Goal: Navigation & Orientation: Find specific page/section

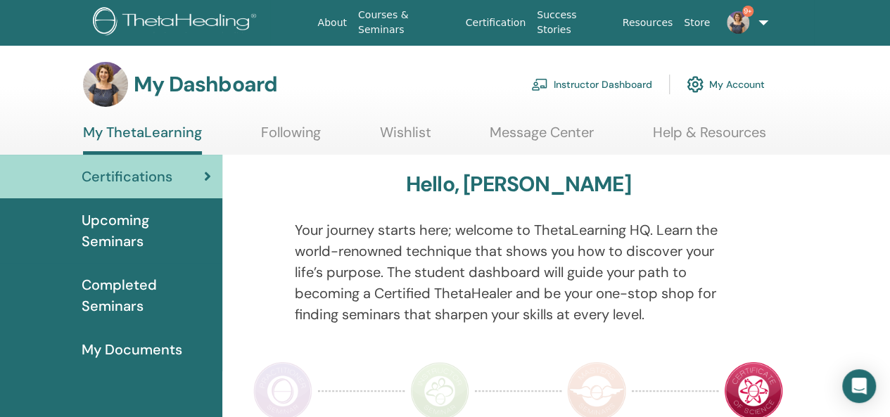
click at [621, 85] on link "Instructor Dashboard" at bounding box center [591, 84] width 121 height 31
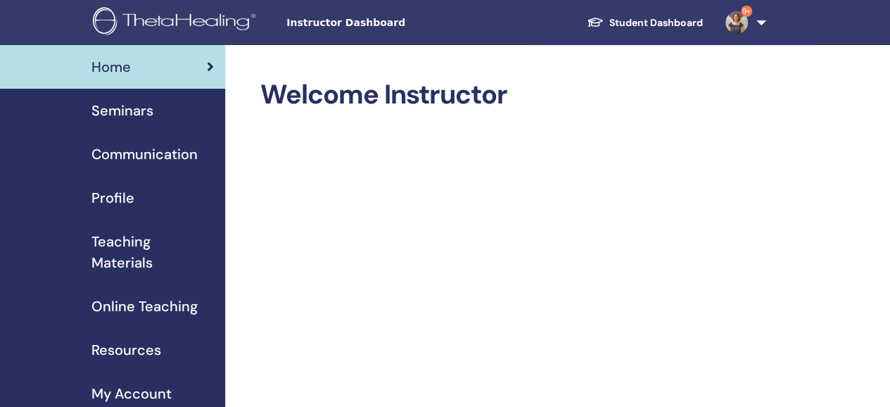
click at [148, 112] on span "Seminars" at bounding box center [122, 110] width 62 height 21
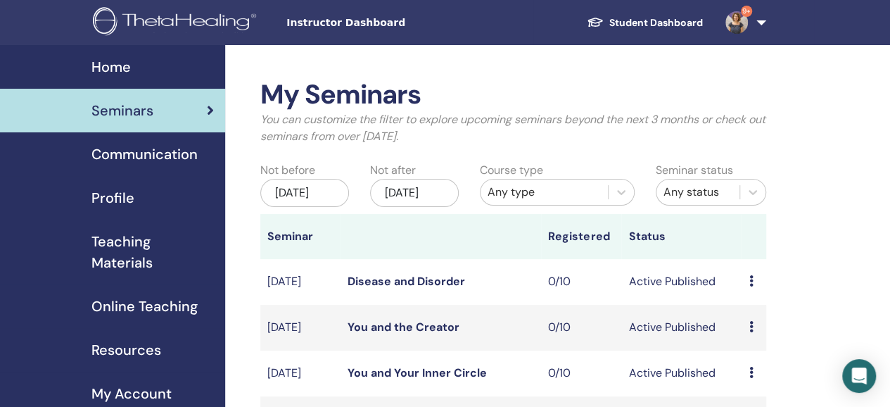
scroll to position [70, 0]
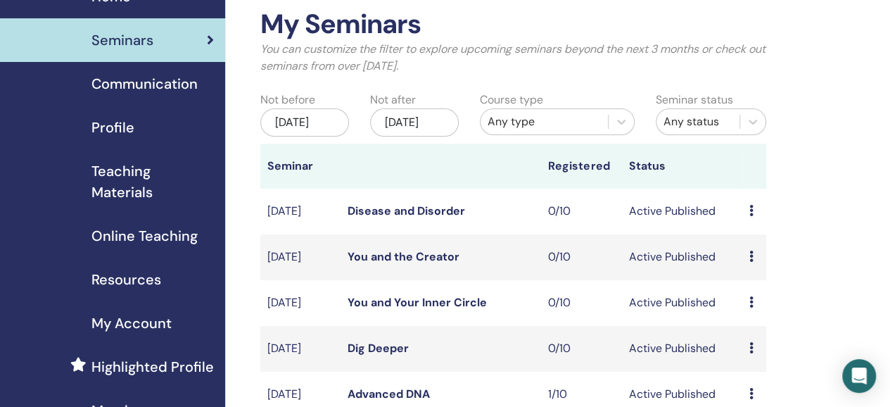
click at [393, 355] on link "Dig Deeper" at bounding box center [378, 348] width 61 height 15
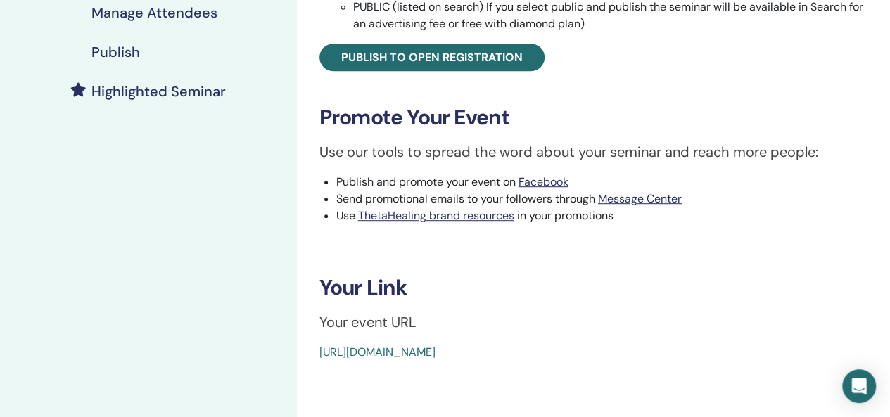
scroll to position [422, 0]
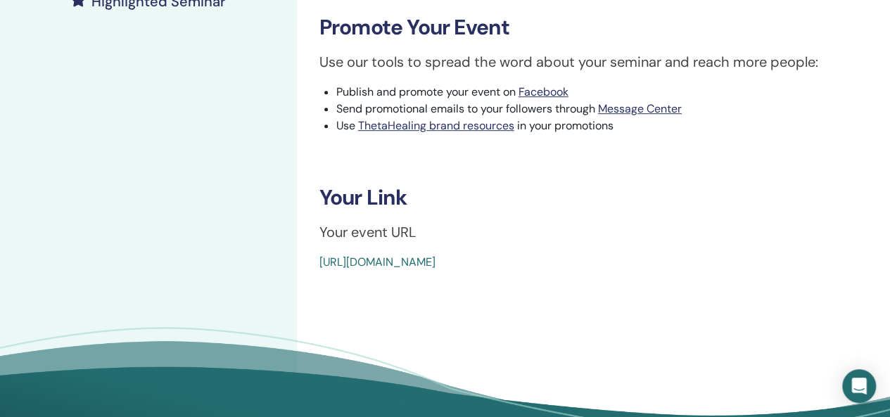
drag, startPoint x: 650, startPoint y: 265, endPoint x: 314, endPoint y: 277, distance: 336.5
click at [314, 277] on div "Dig Deeper Event Type In-Person Event Status Active Published Registrations 0/1…" at bounding box center [593, 45] width 593 height 845
click at [436, 262] on link "https://www.thetahealing.com/seminar-377506-details.html" at bounding box center [377, 262] width 116 height 15
